Goal: Task Accomplishment & Management: Manage account settings

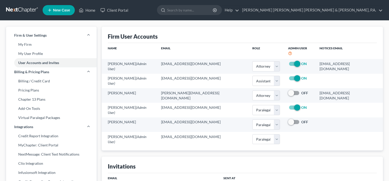
select select "0"
select select "2"
select select "0"
select select "1"
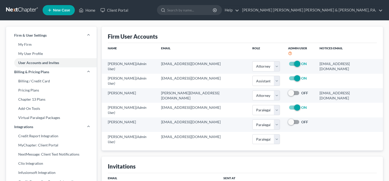
select select "1"
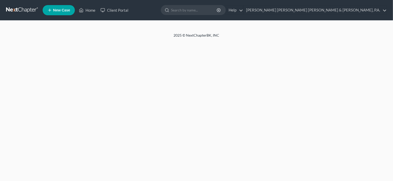
select select "0"
select select "2"
select select "0"
select select "1"
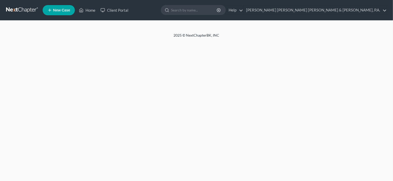
select select "1"
